Goal: Transaction & Acquisition: Purchase product/service

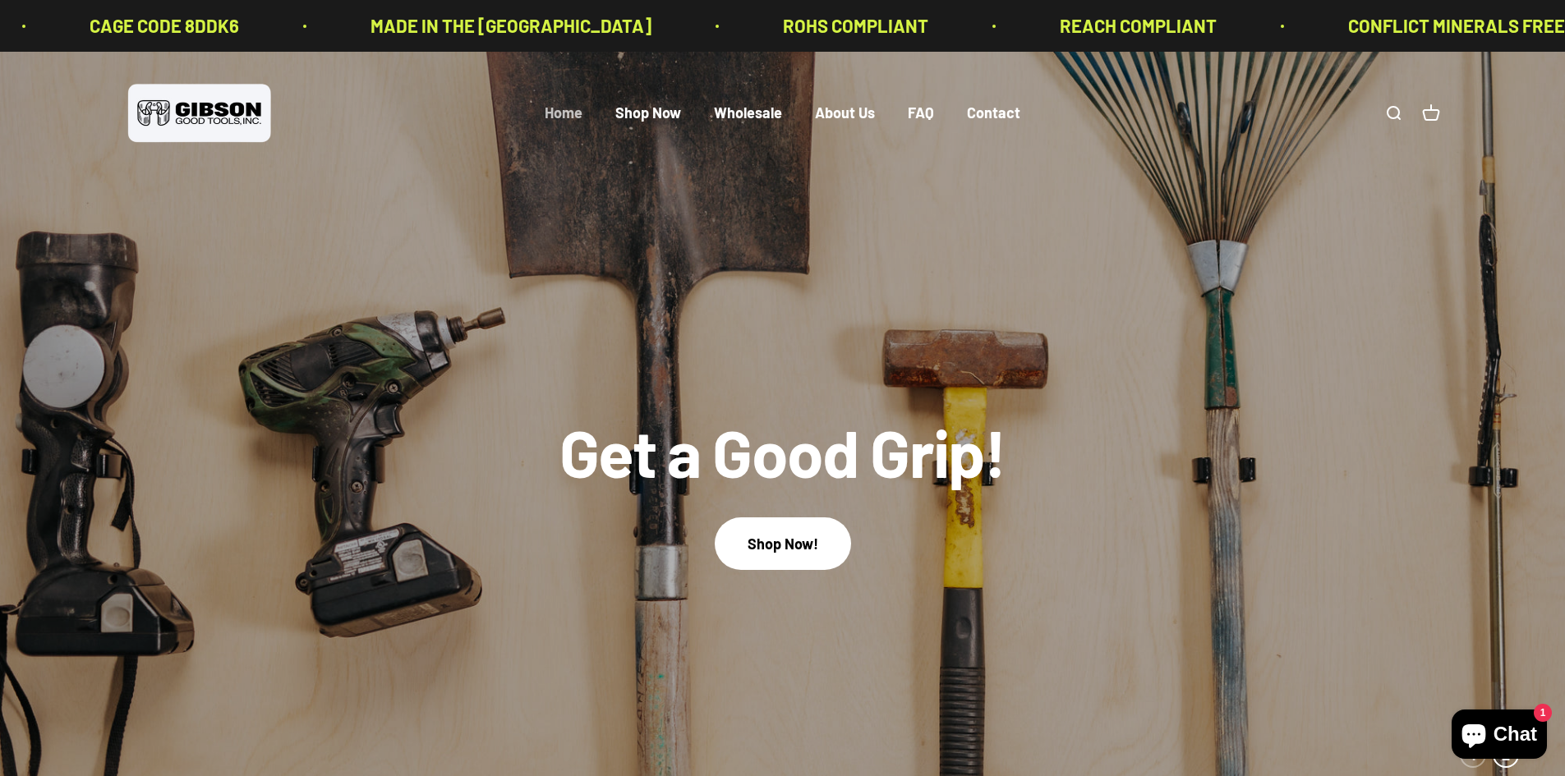
click at [552, 121] on link "Home" at bounding box center [564, 113] width 38 height 18
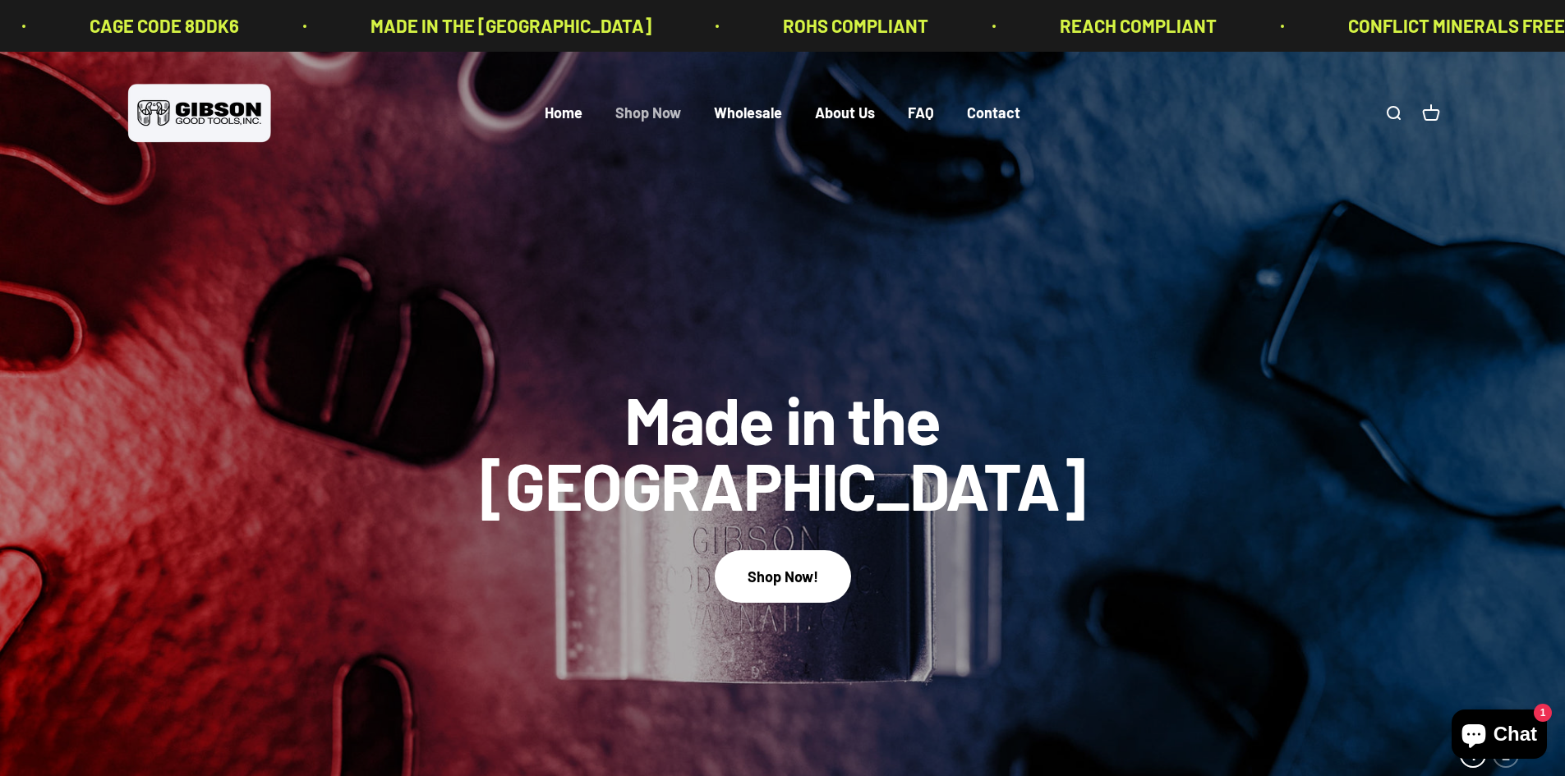
click at [647, 118] on link "Shop Now" at bounding box center [648, 113] width 66 height 18
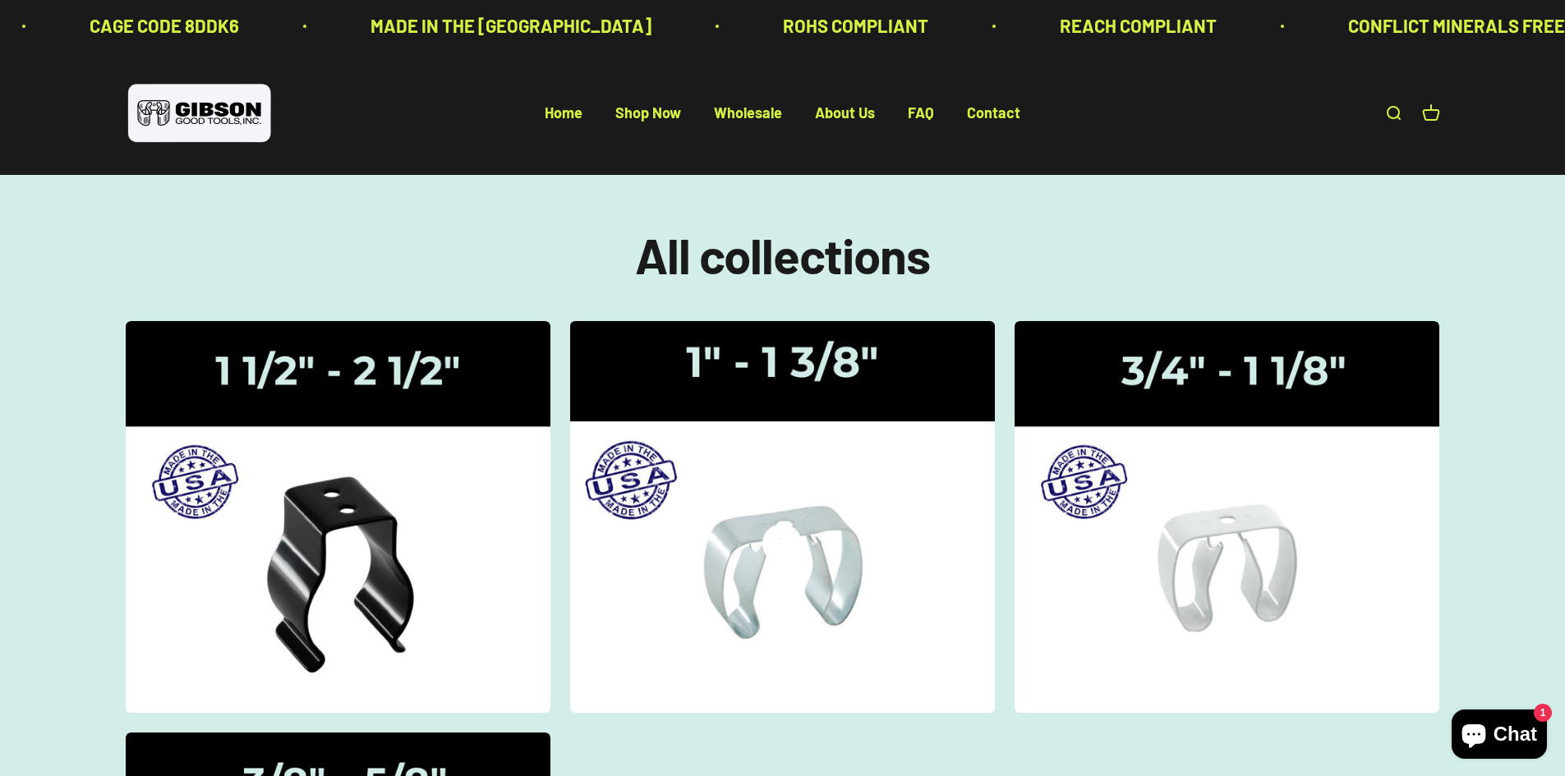
scroll to position [82, 0]
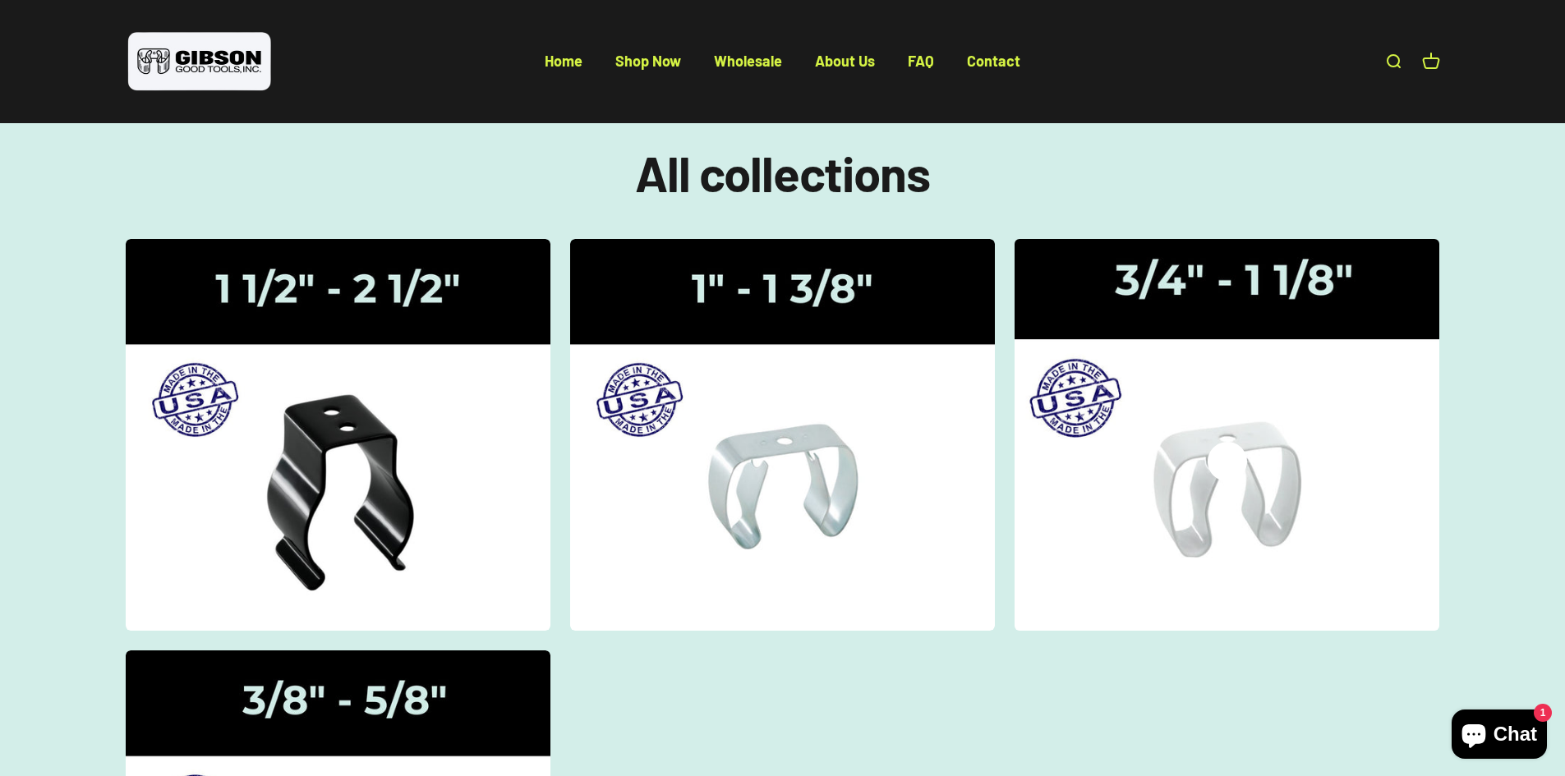
click at [1253, 529] on img at bounding box center [1227, 435] width 450 height 416
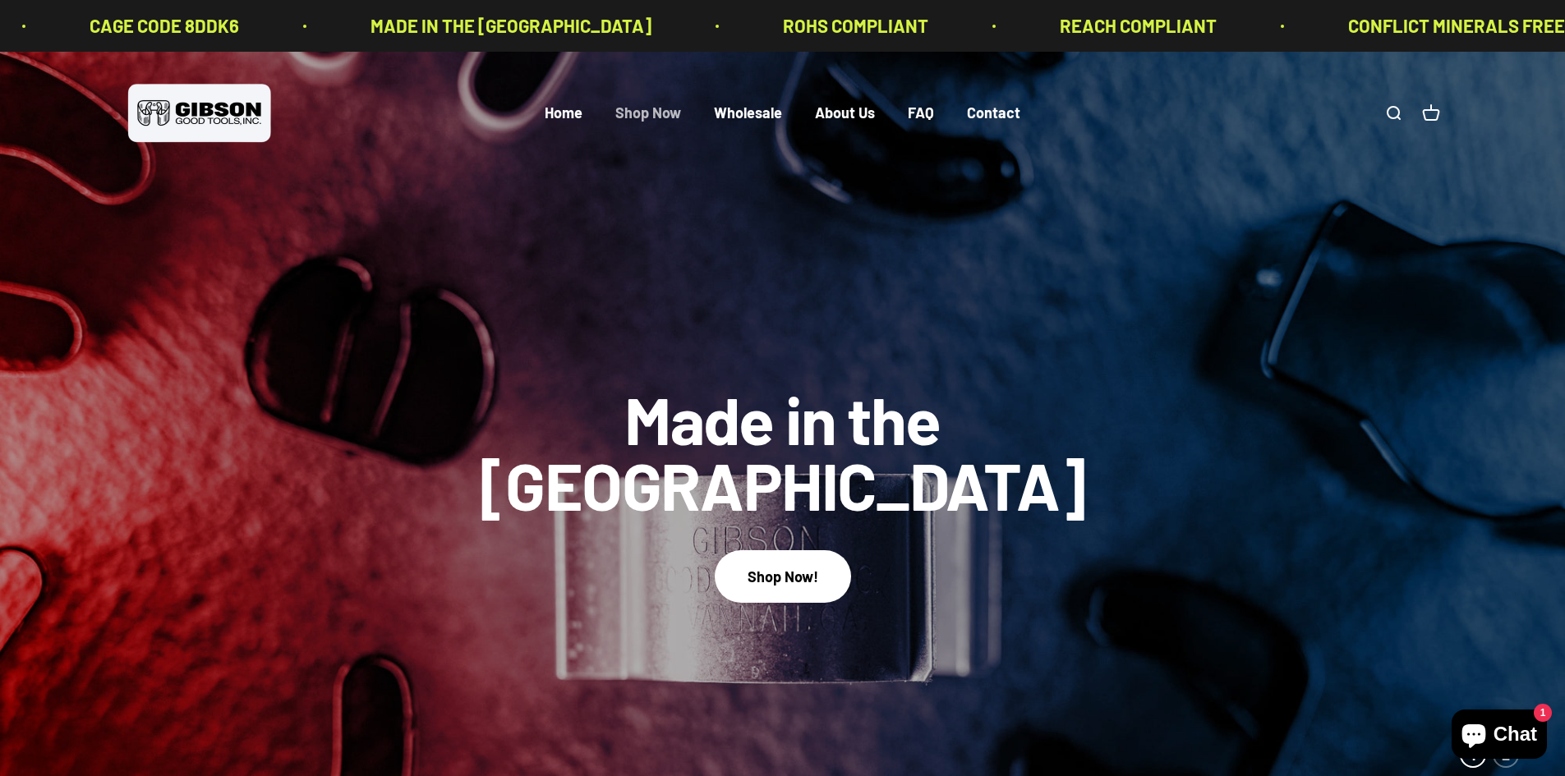
click at [634, 111] on link "Shop Now" at bounding box center [648, 113] width 66 height 18
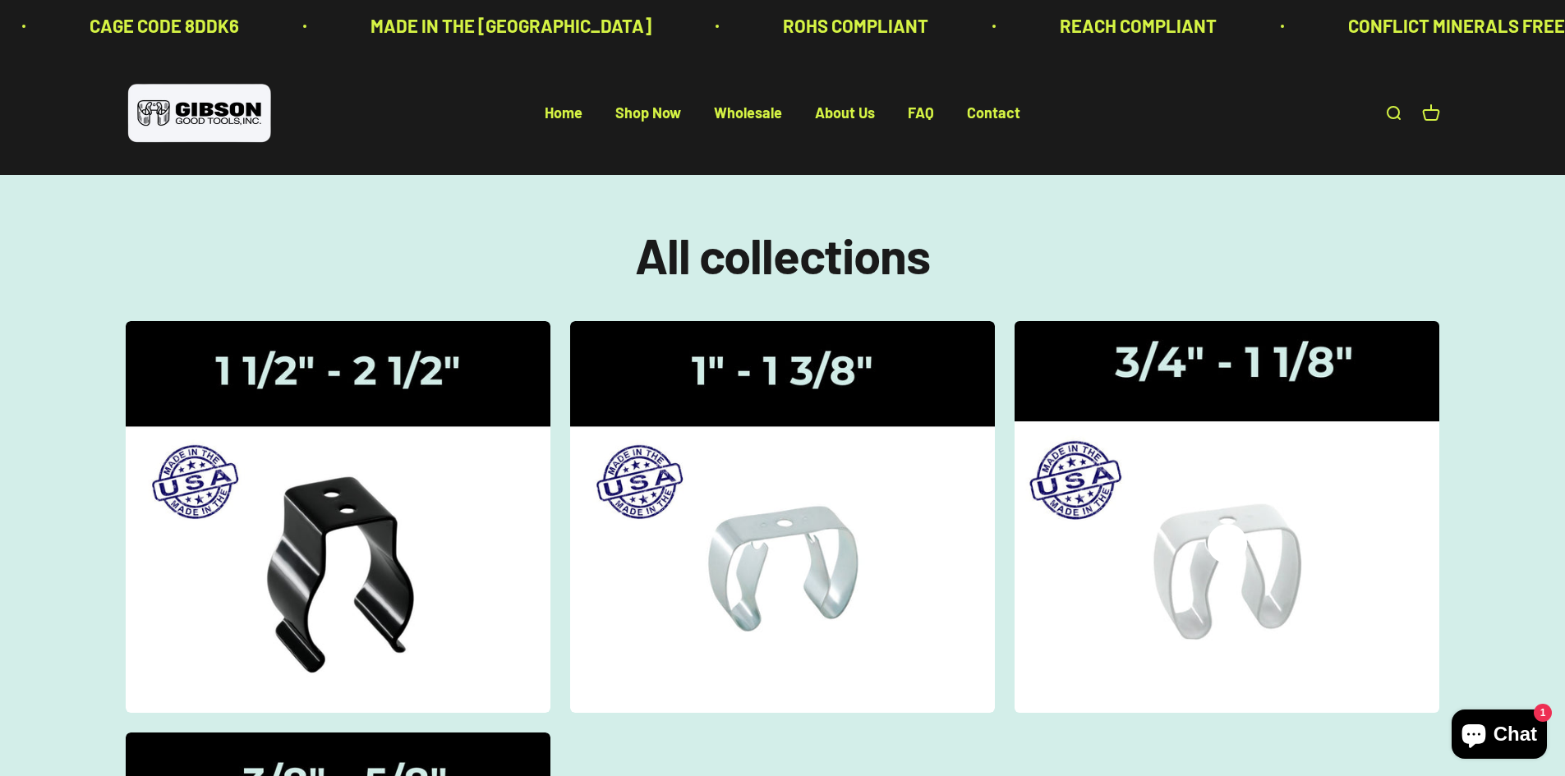
click at [1324, 543] on img at bounding box center [1227, 517] width 450 height 416
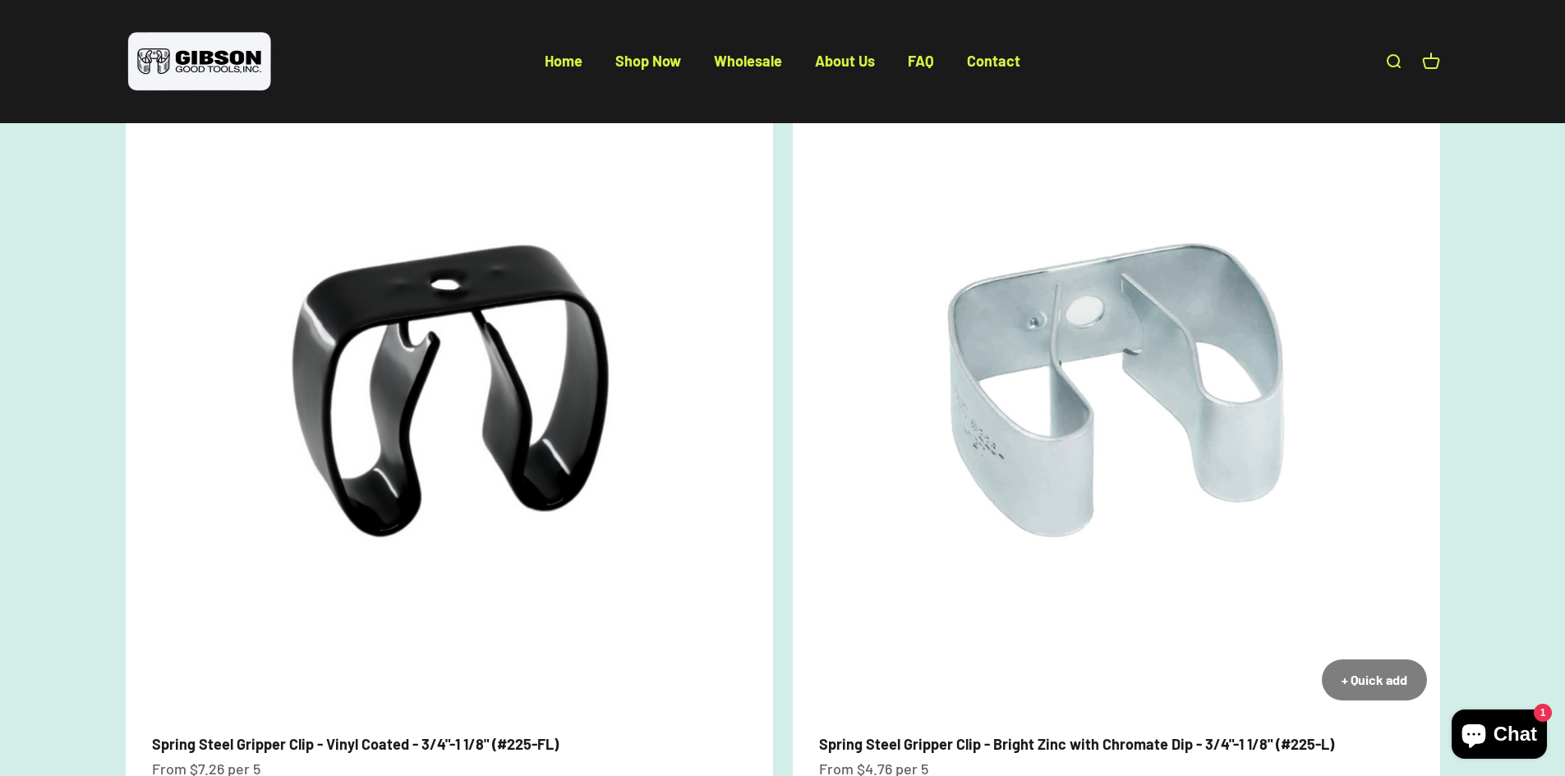
scroll to position [164, 0]
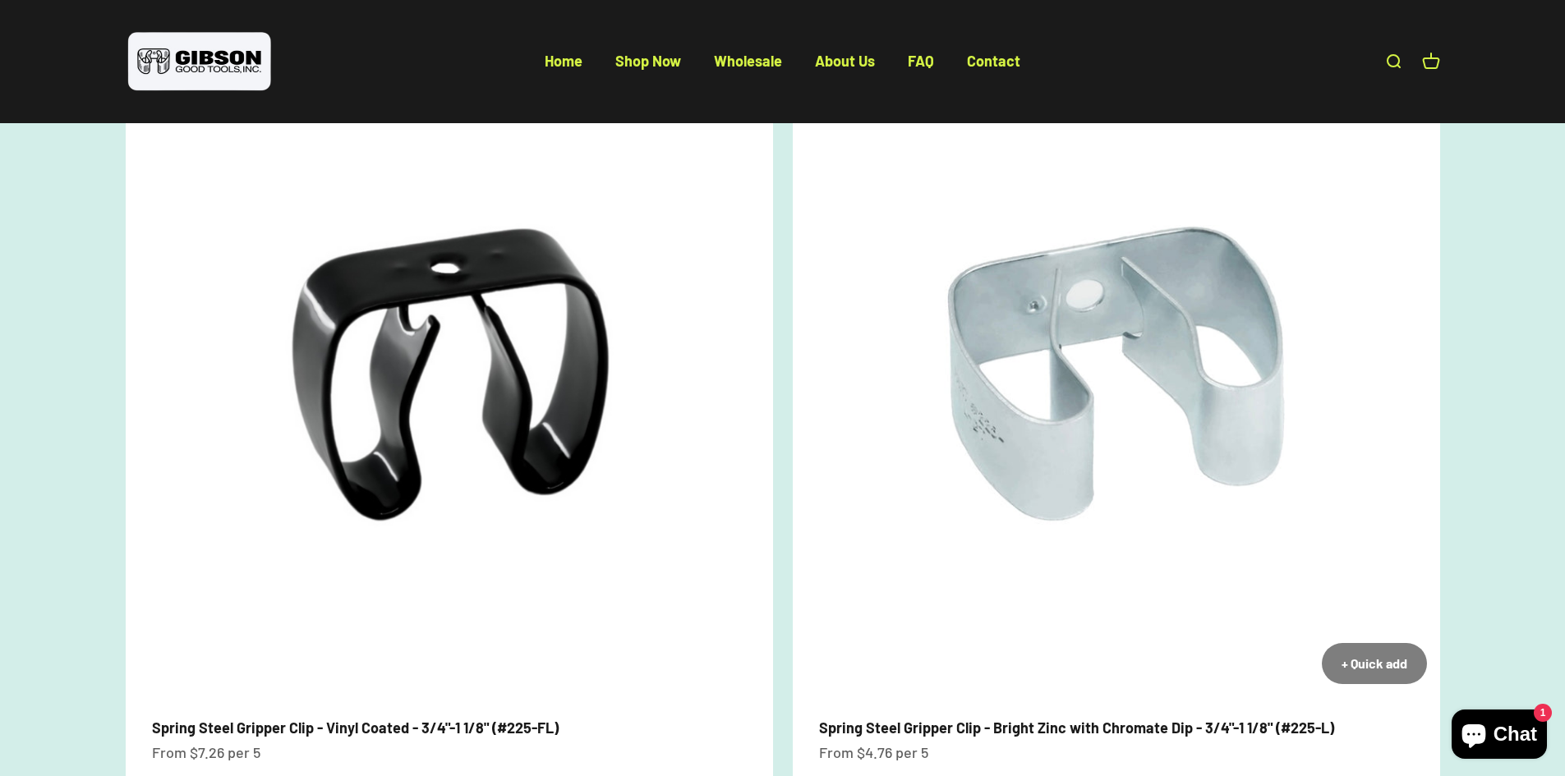
click at [1235, 555] on img at bounding box center [1116, 373] width 647 height 647
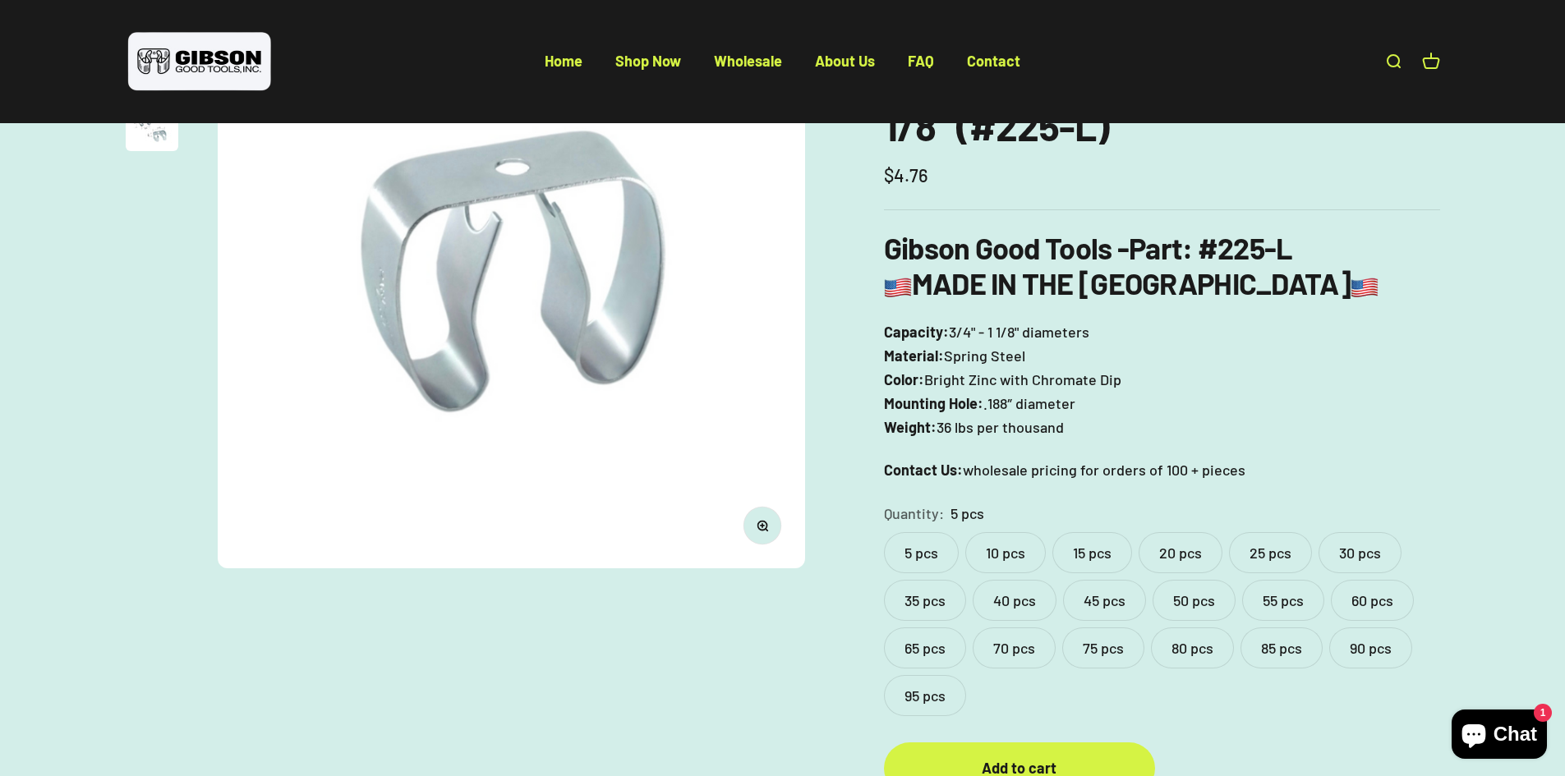
scroll to position [329, 0]
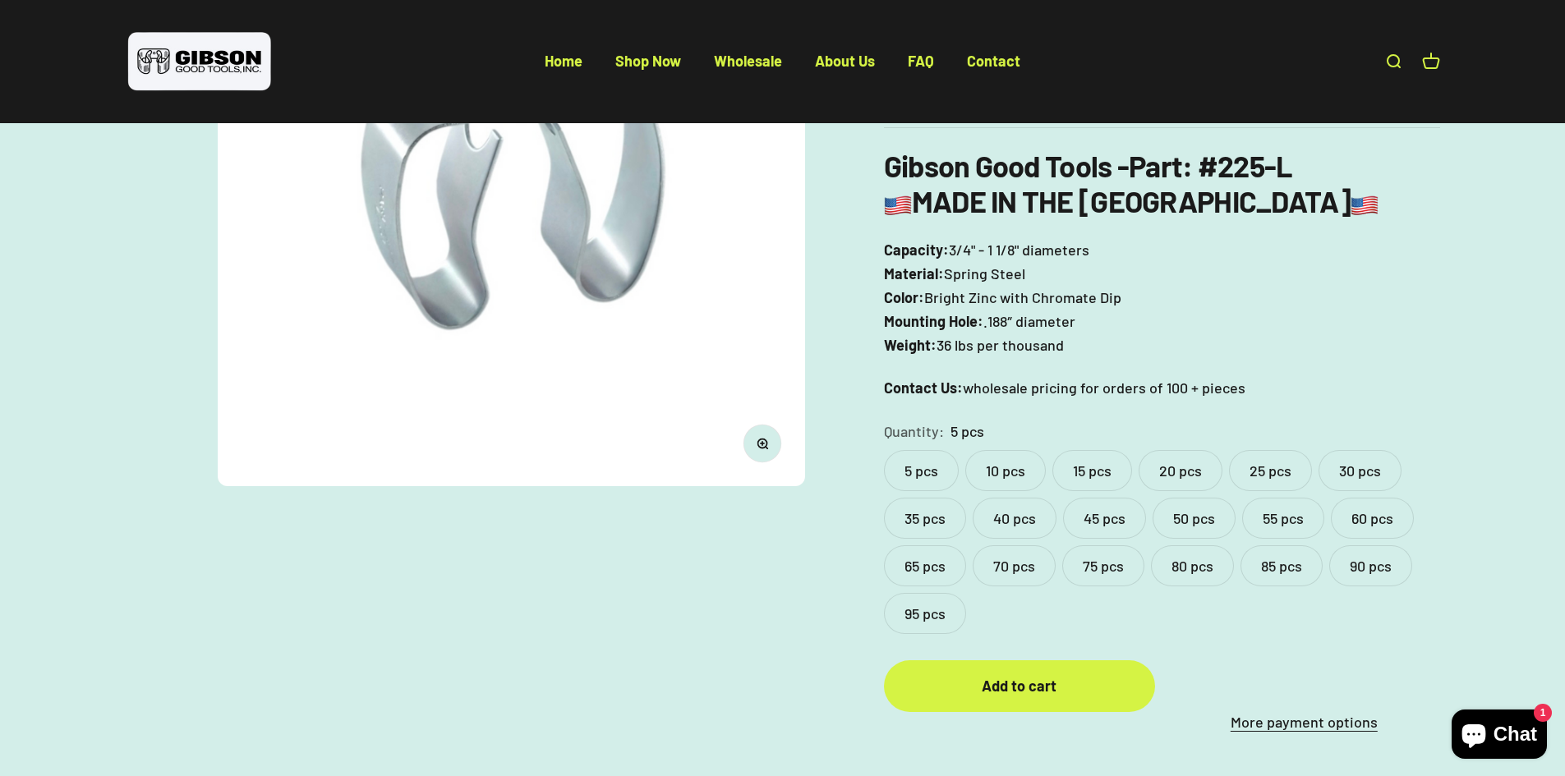
click at [1193, 518] on label "50 pcs" at bounding box center [1193, 518] width 83 height 41
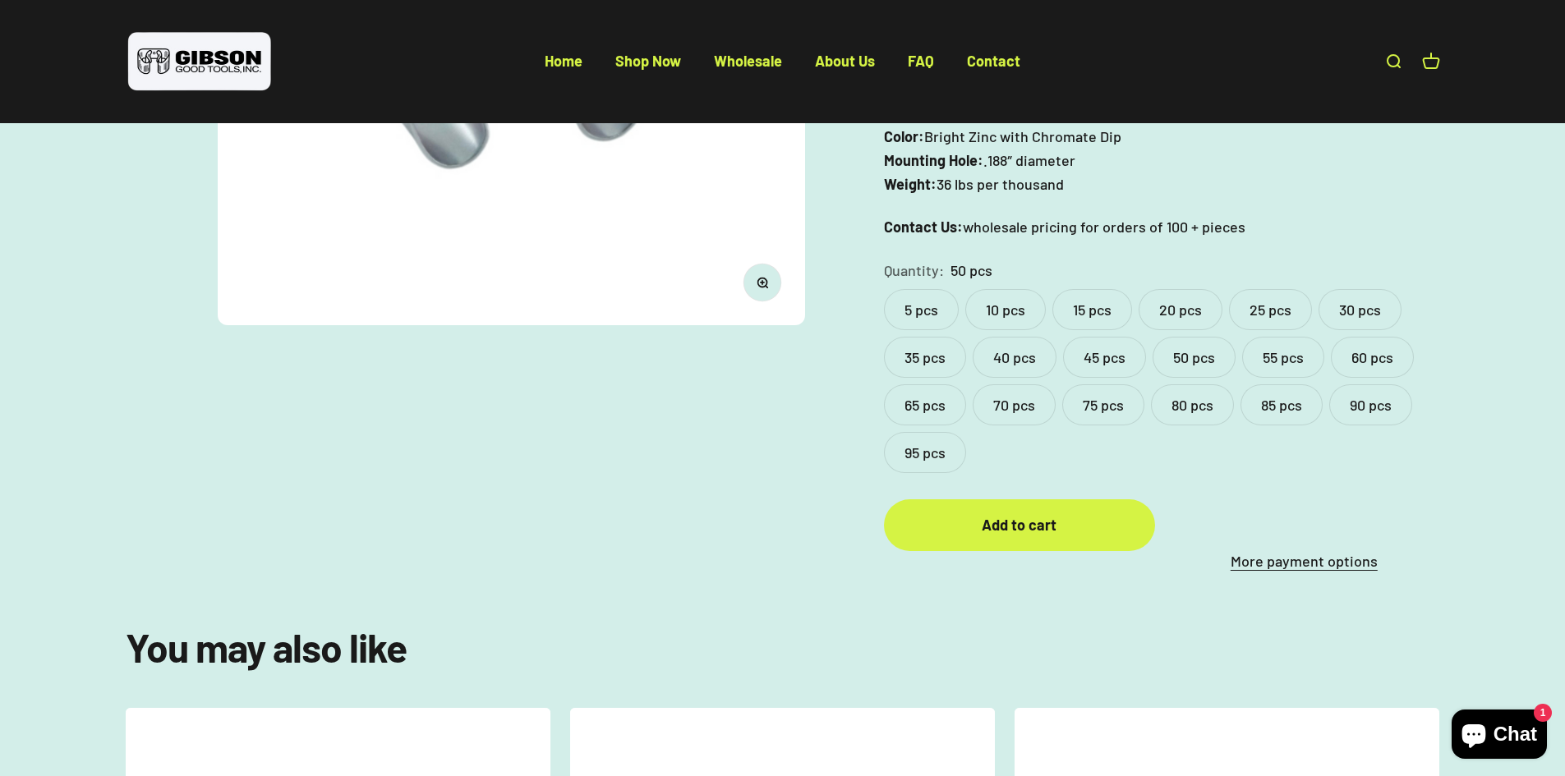
scroll to position [493, 0]
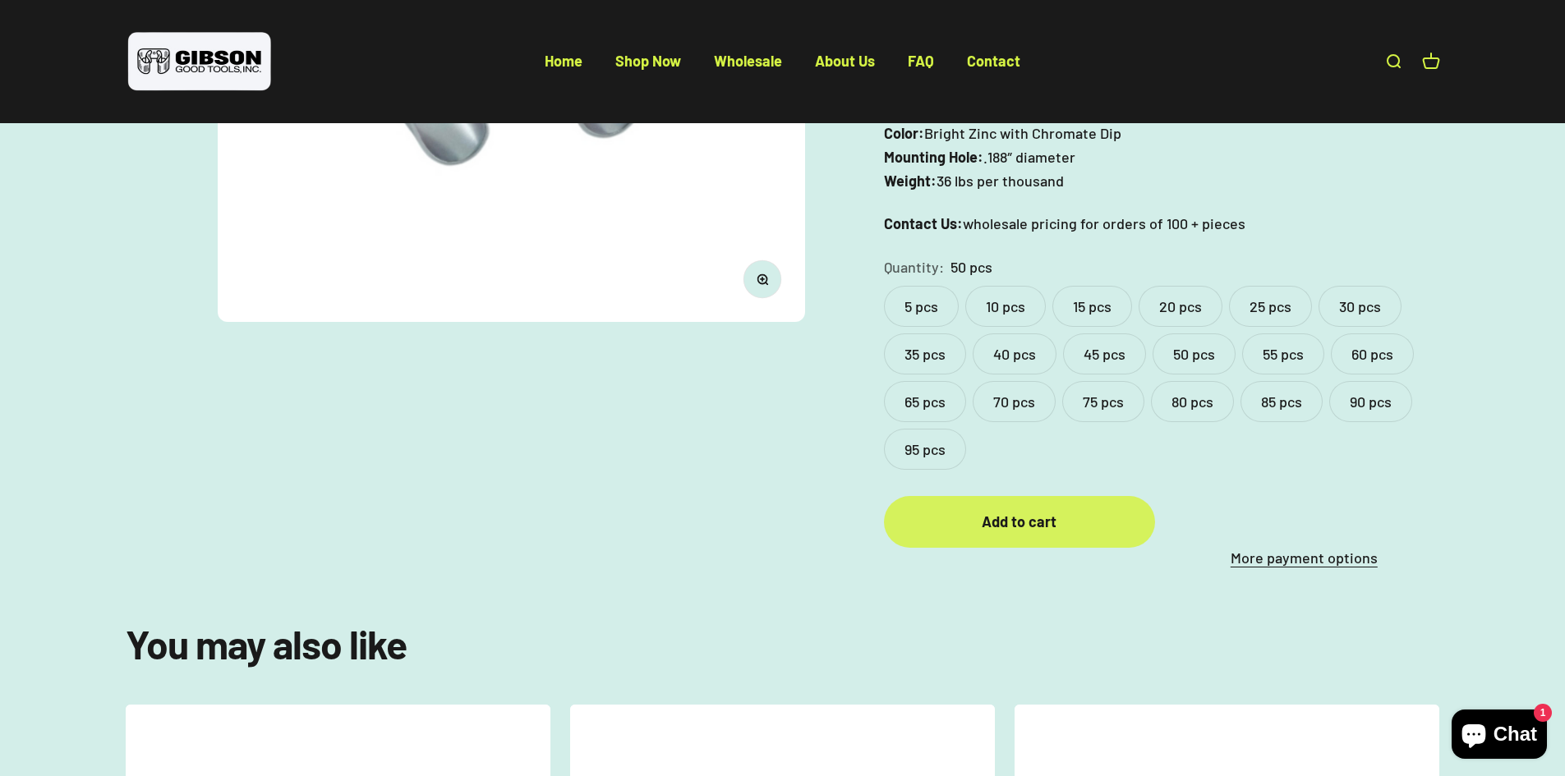
click at [1045, 526] on div "Add to cart" at bounding box center [1019, 522] width 205 height 24
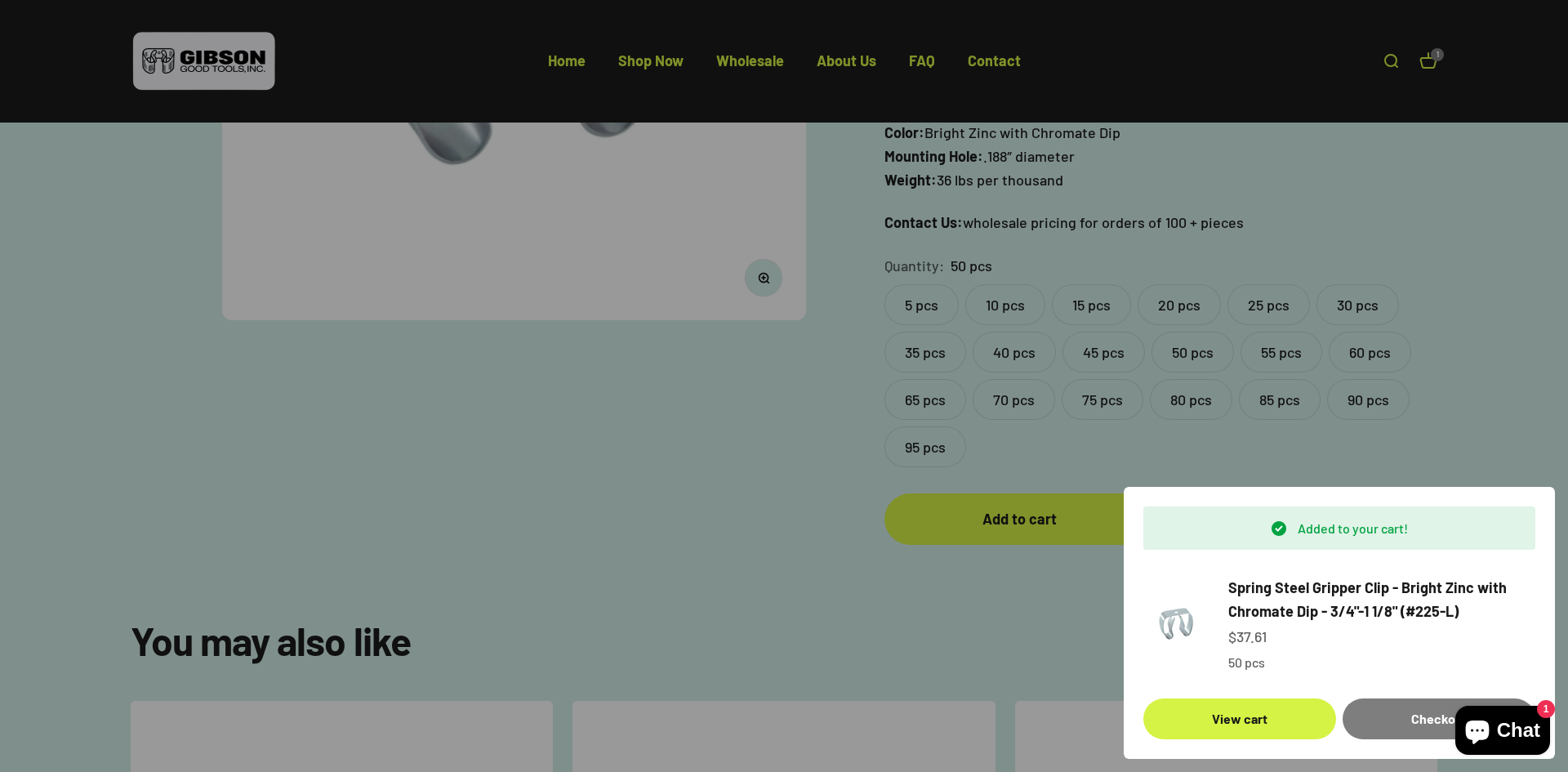
click at [983, 628] on div at bounding box center [784, 386] width 1568 height 772
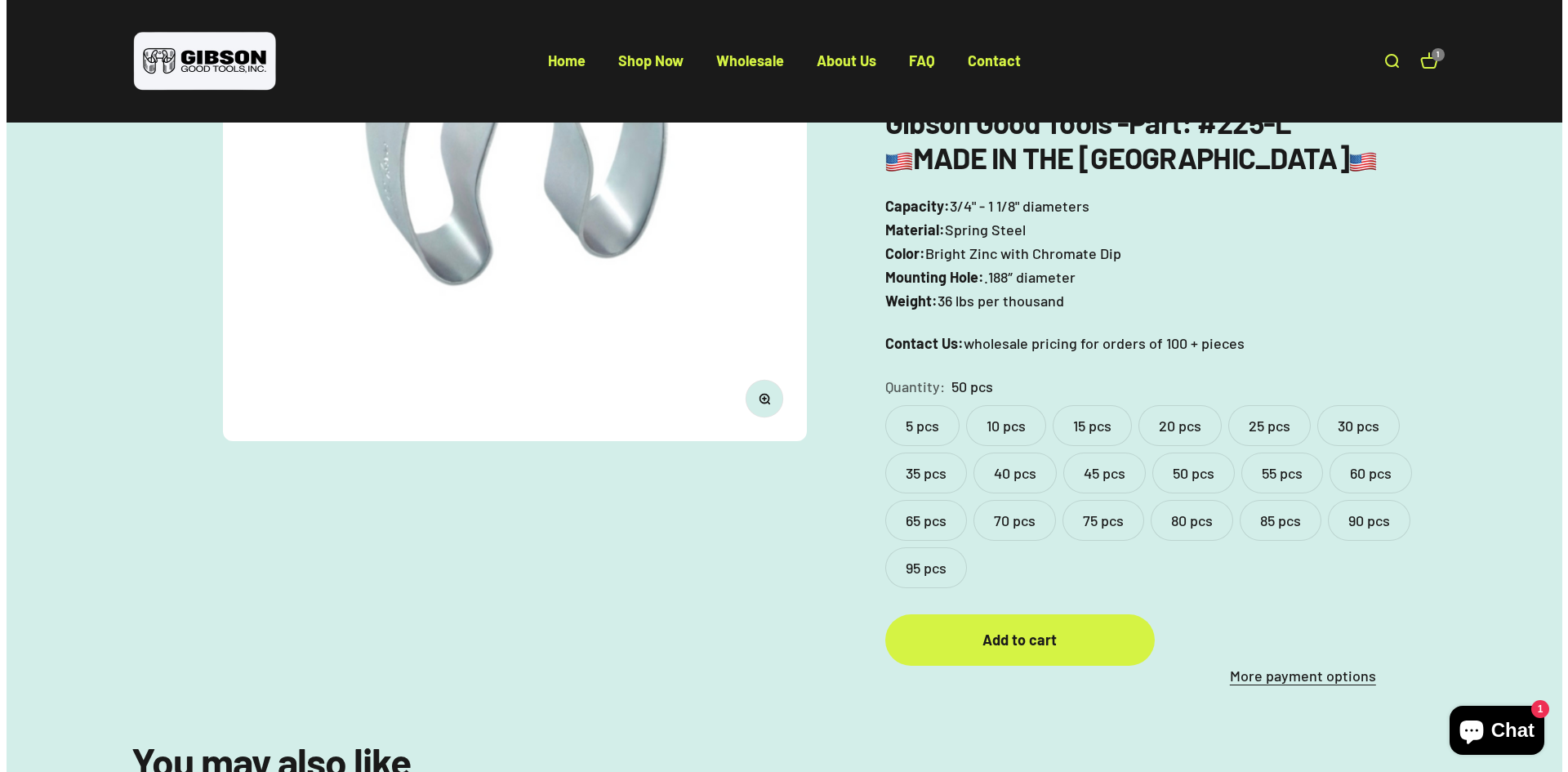
scroll to position [163, 0]
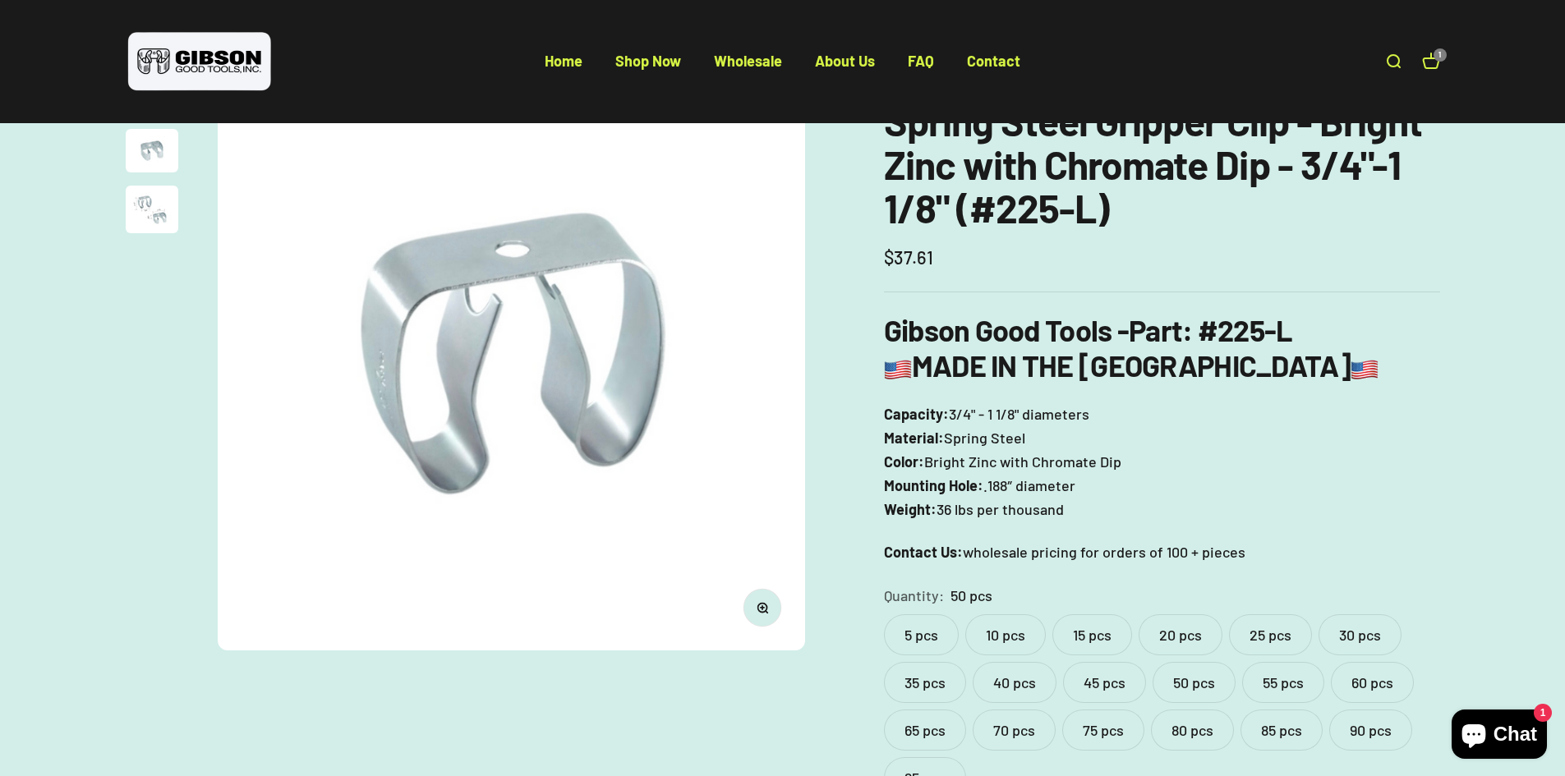
click at [1434, 62] on link "Open cart 1" at bounding box center [1431, 62] width 18 height 18
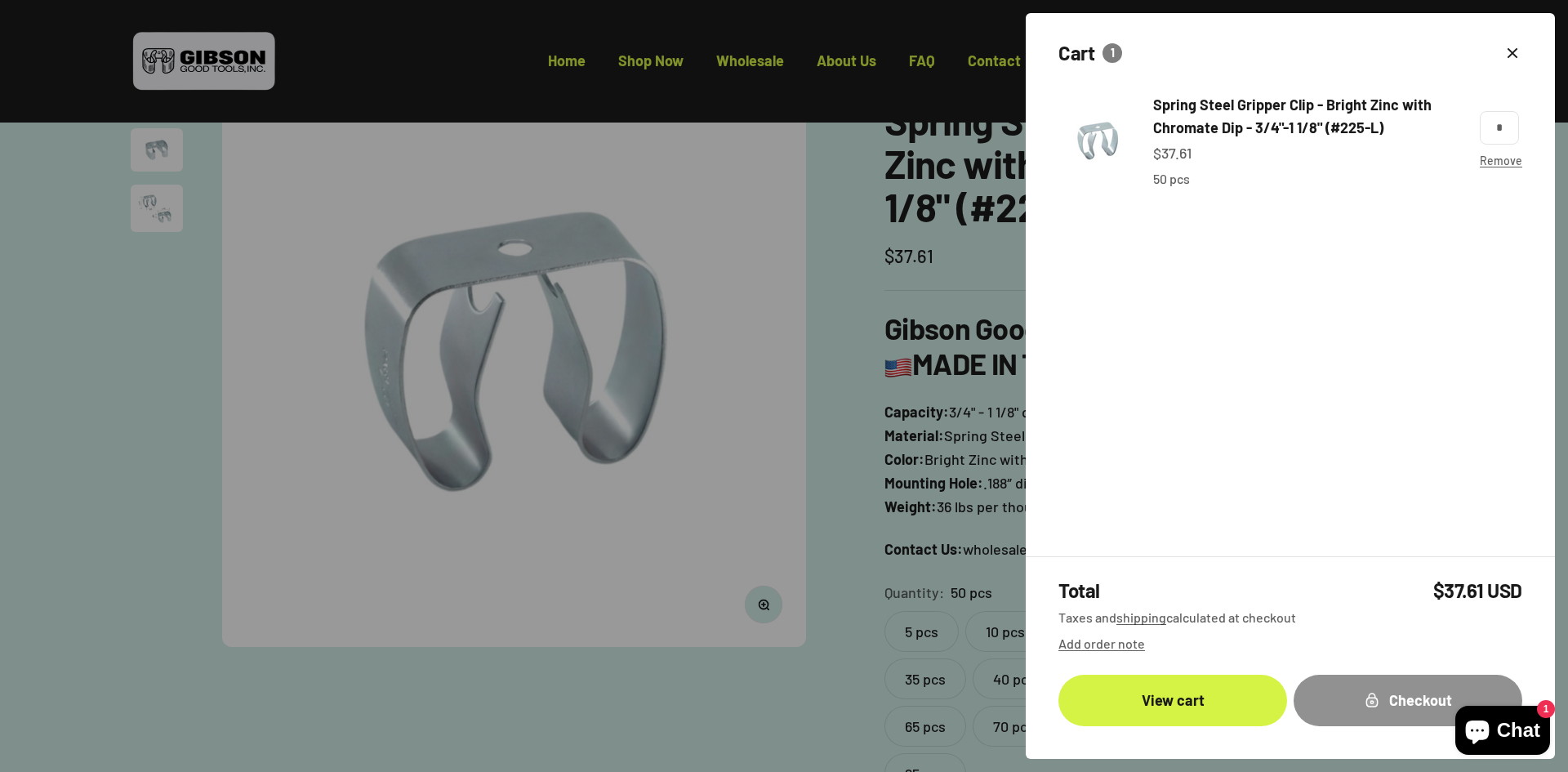
click at [1350, 697] on div "Checkout" at bounding box center [1408, 700] width 163 height 24
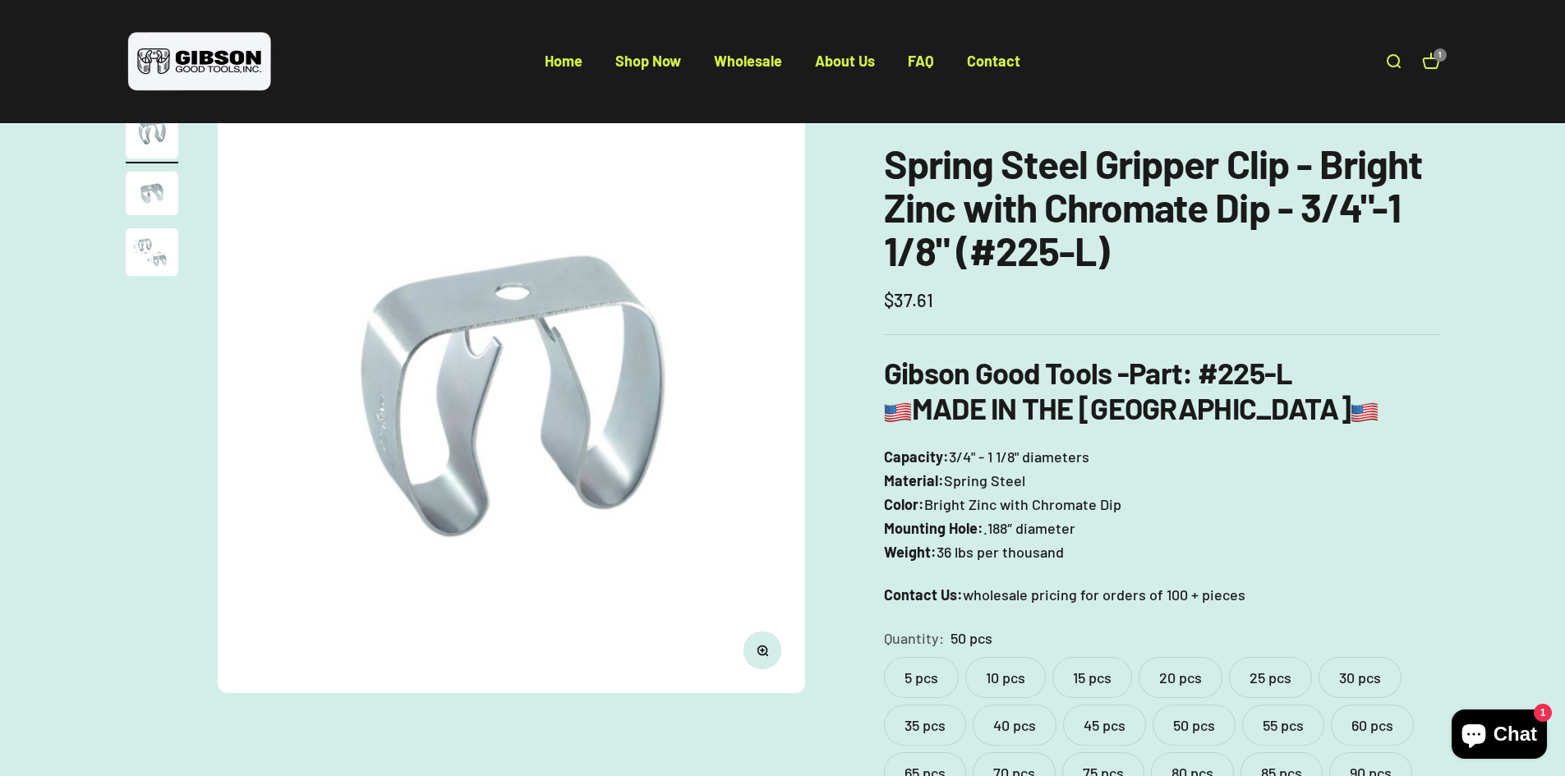
scroll to position [164, 0]
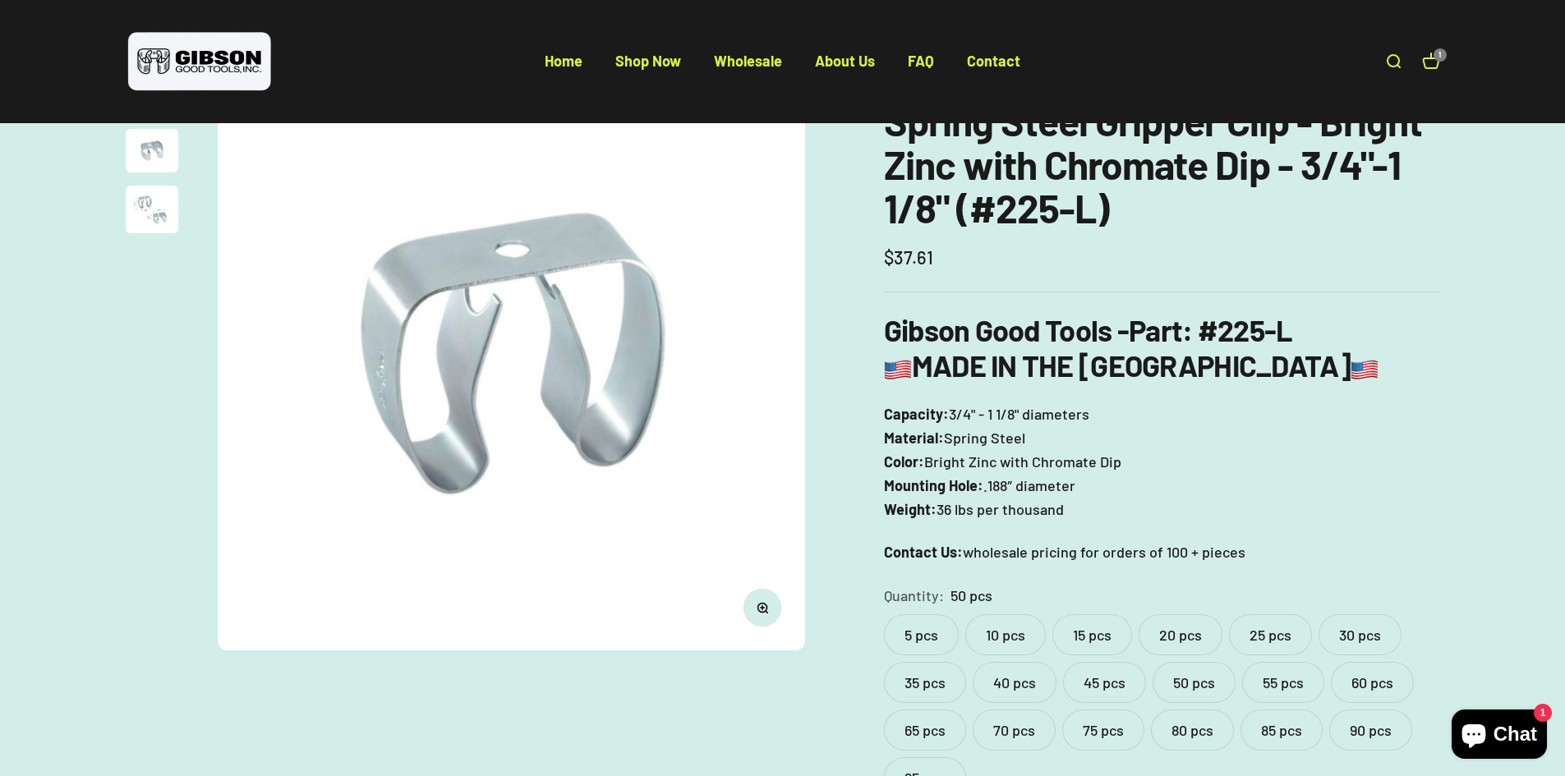
click at [1436, 62] on link "Open cart 1" at bounding box center [1431, 62] width 18 height 18
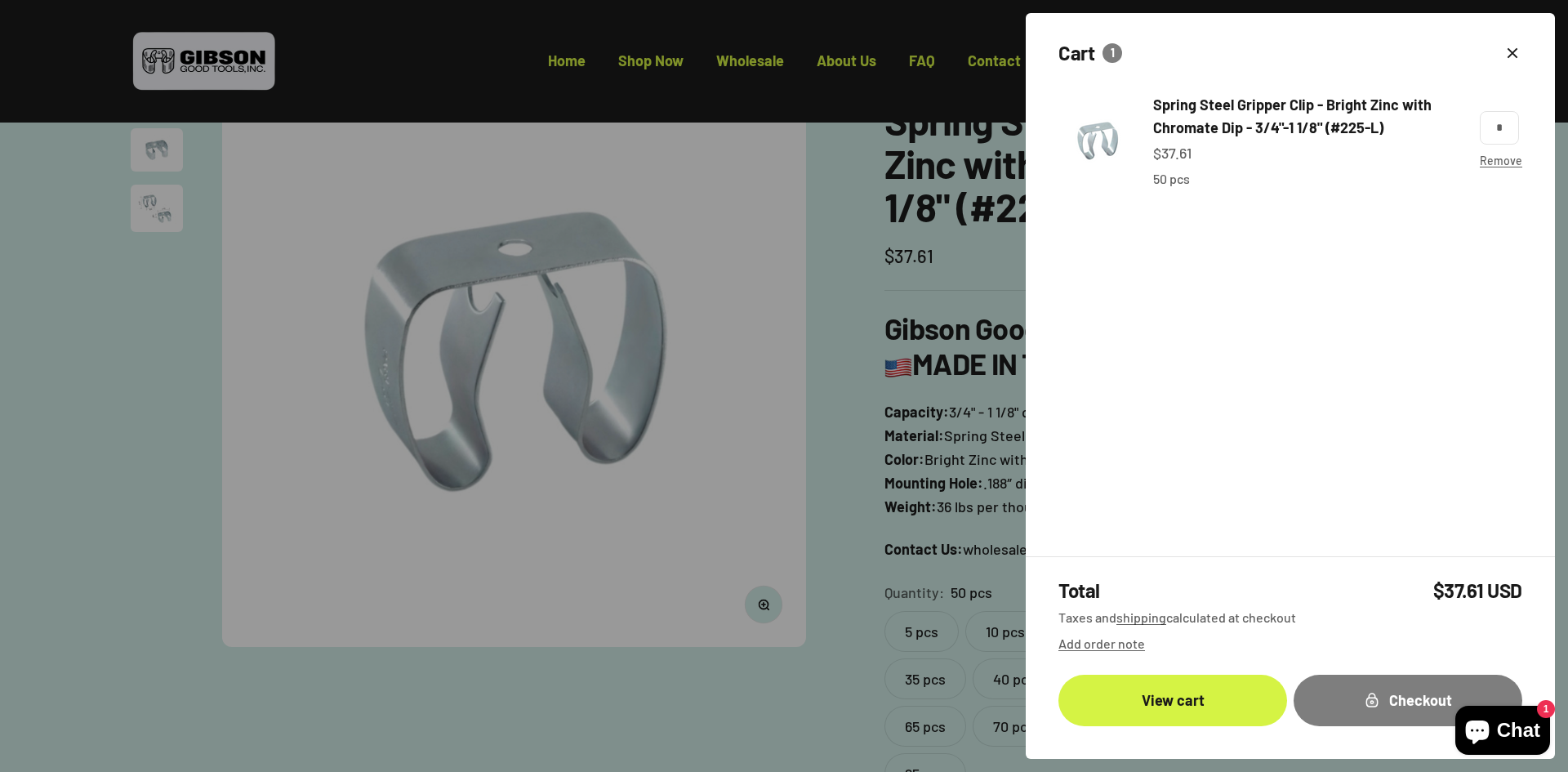
click at [1513, 52] on icon "button" at bounding box center [1511, 52] width 9 height 9
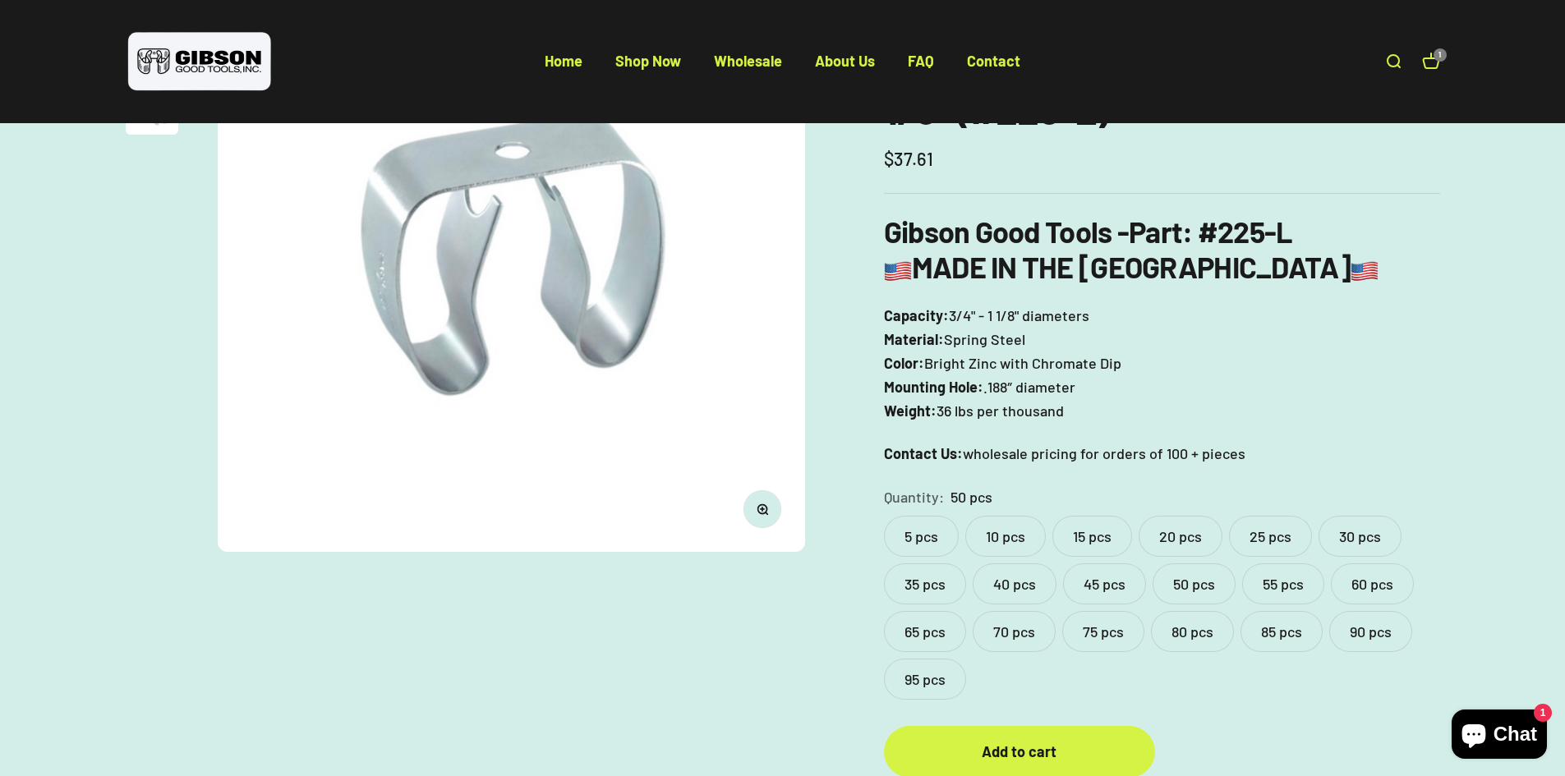
scroll to position [0, 0]
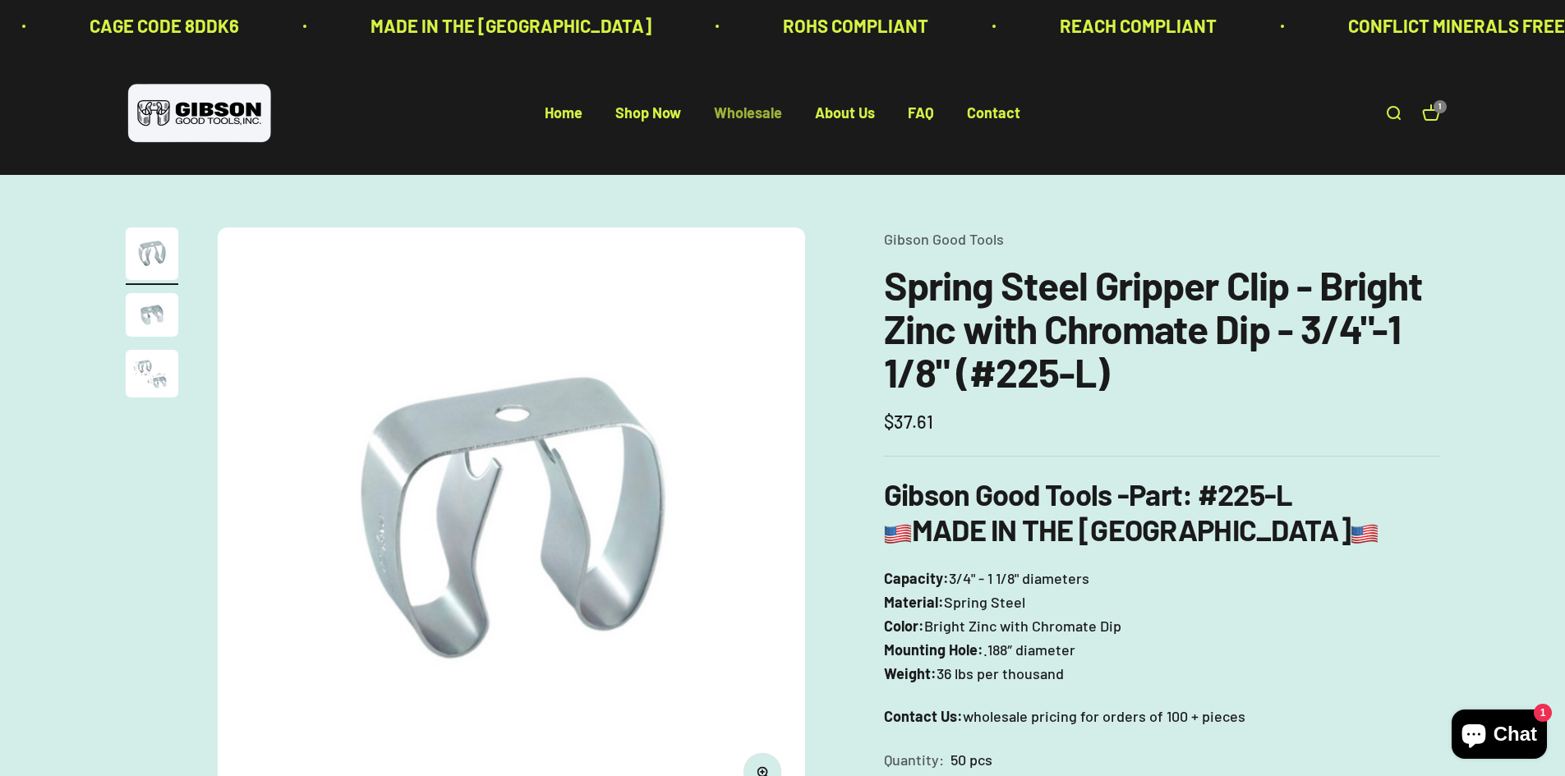
click at [741, 113] on link "Wholesale" at bounding box center [748, 113] width 68 height 18
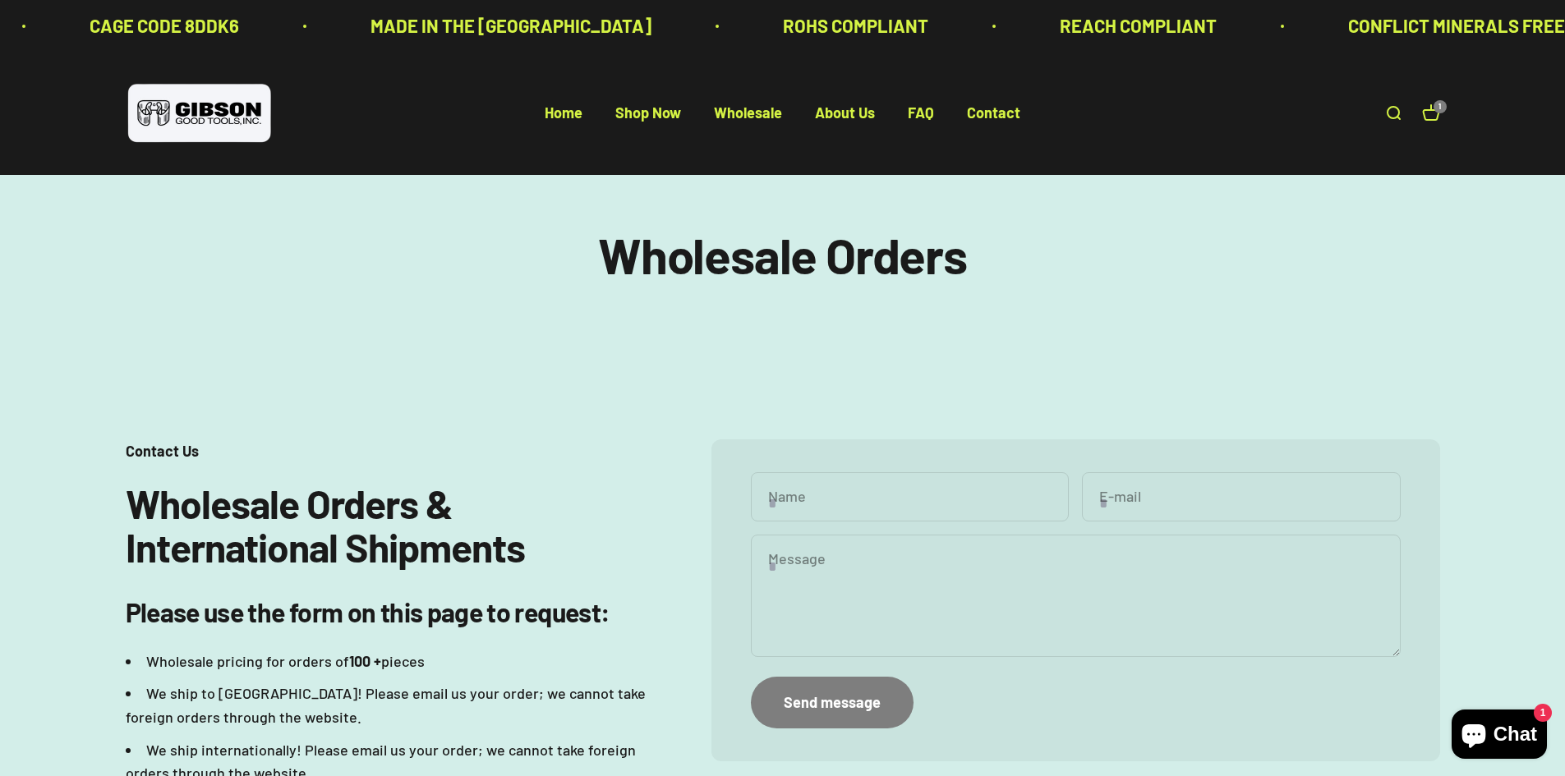
click at [1438, 108] on span "1" at bounding box center [1439, 106] width 2 height 7
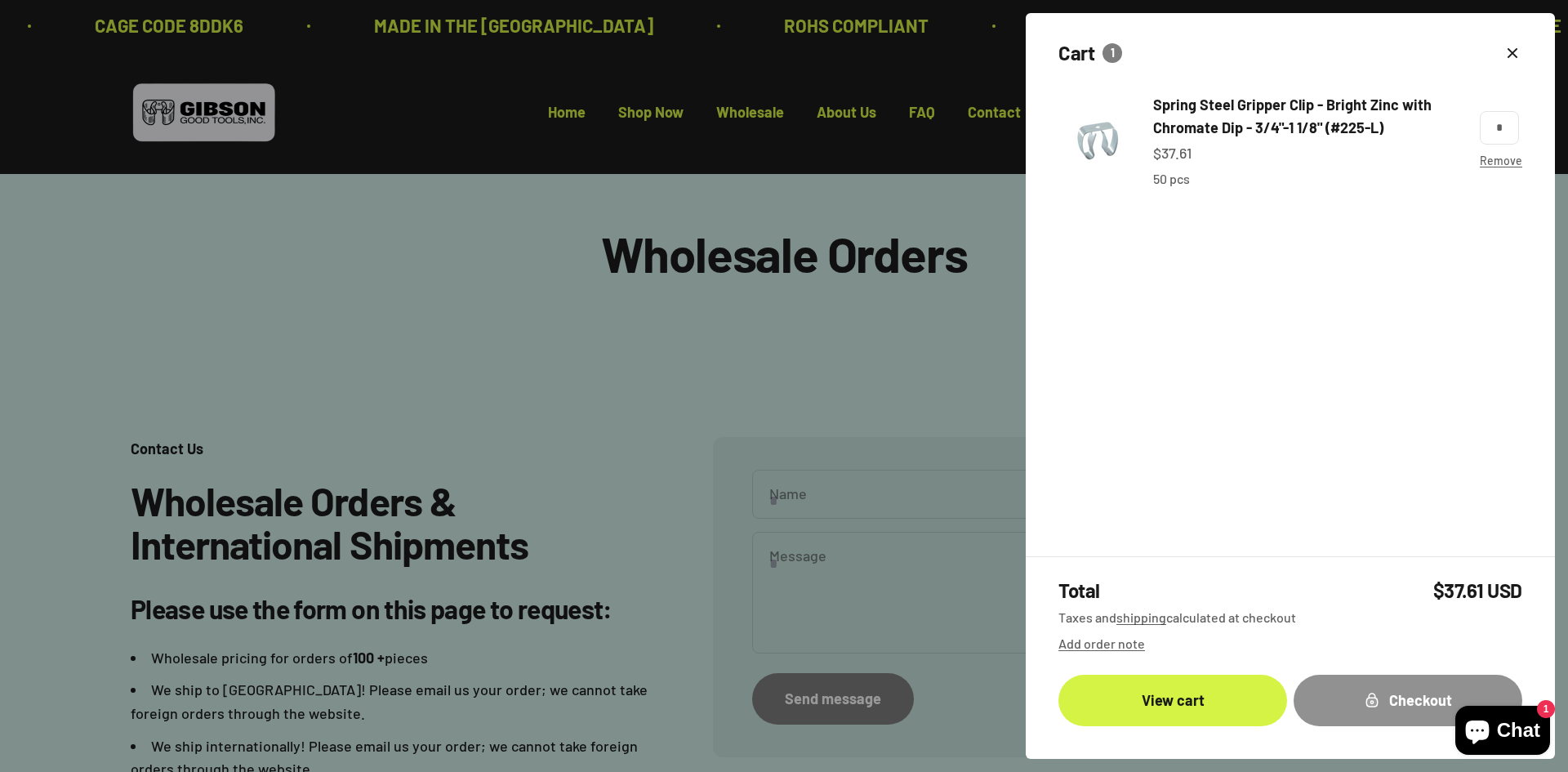
click at [1415, 700] on div "Checkout" at bounding box center [1408, 700] width 163 height 24
click at [591, 343] on div at bounding box center [784, 386] width 1568 height 772
